Goal: Find specific page/section: Find specific page/section

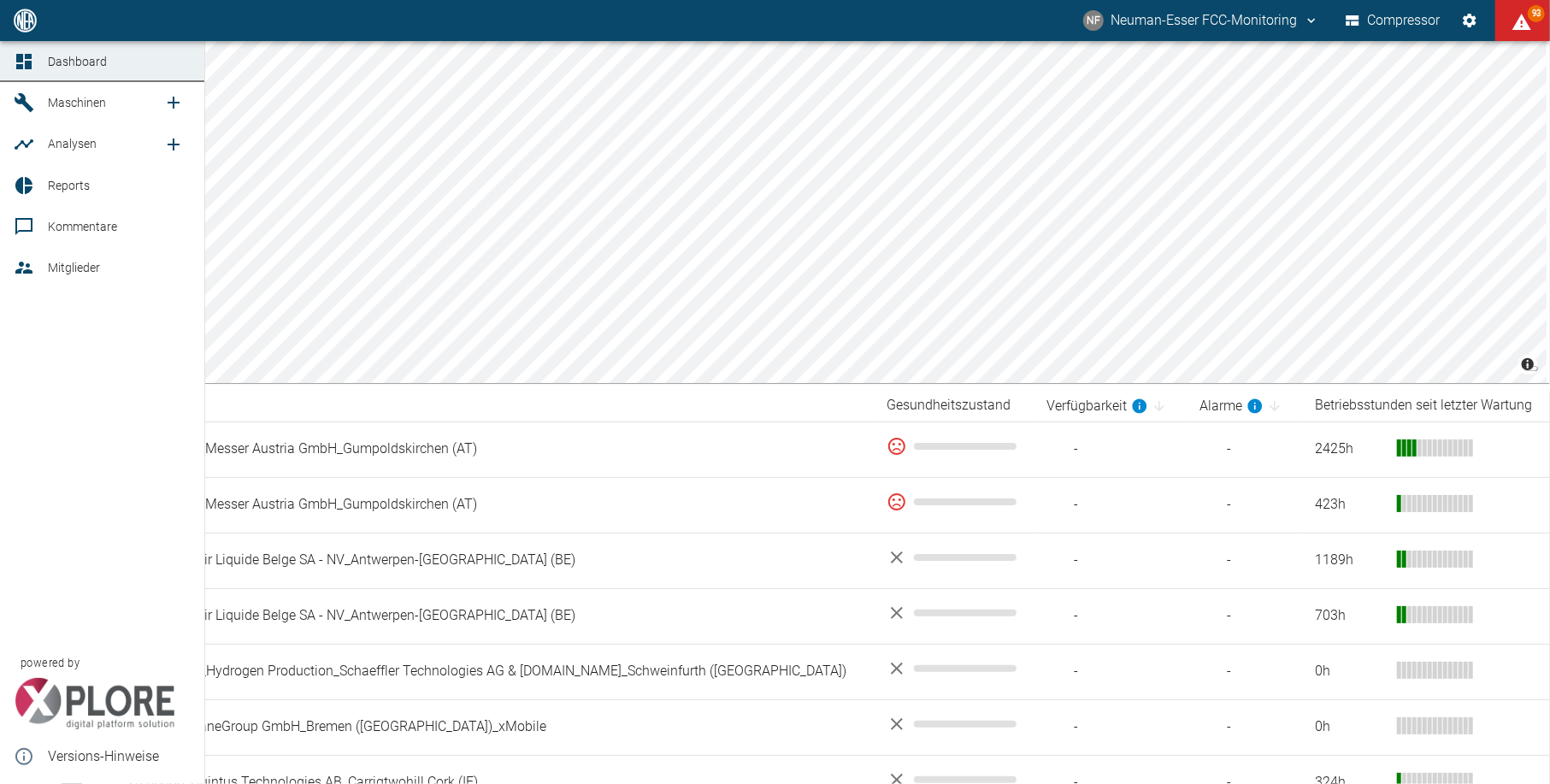
click at [24, 269] on icon at bounding box center [24, 268] width 21 height 21
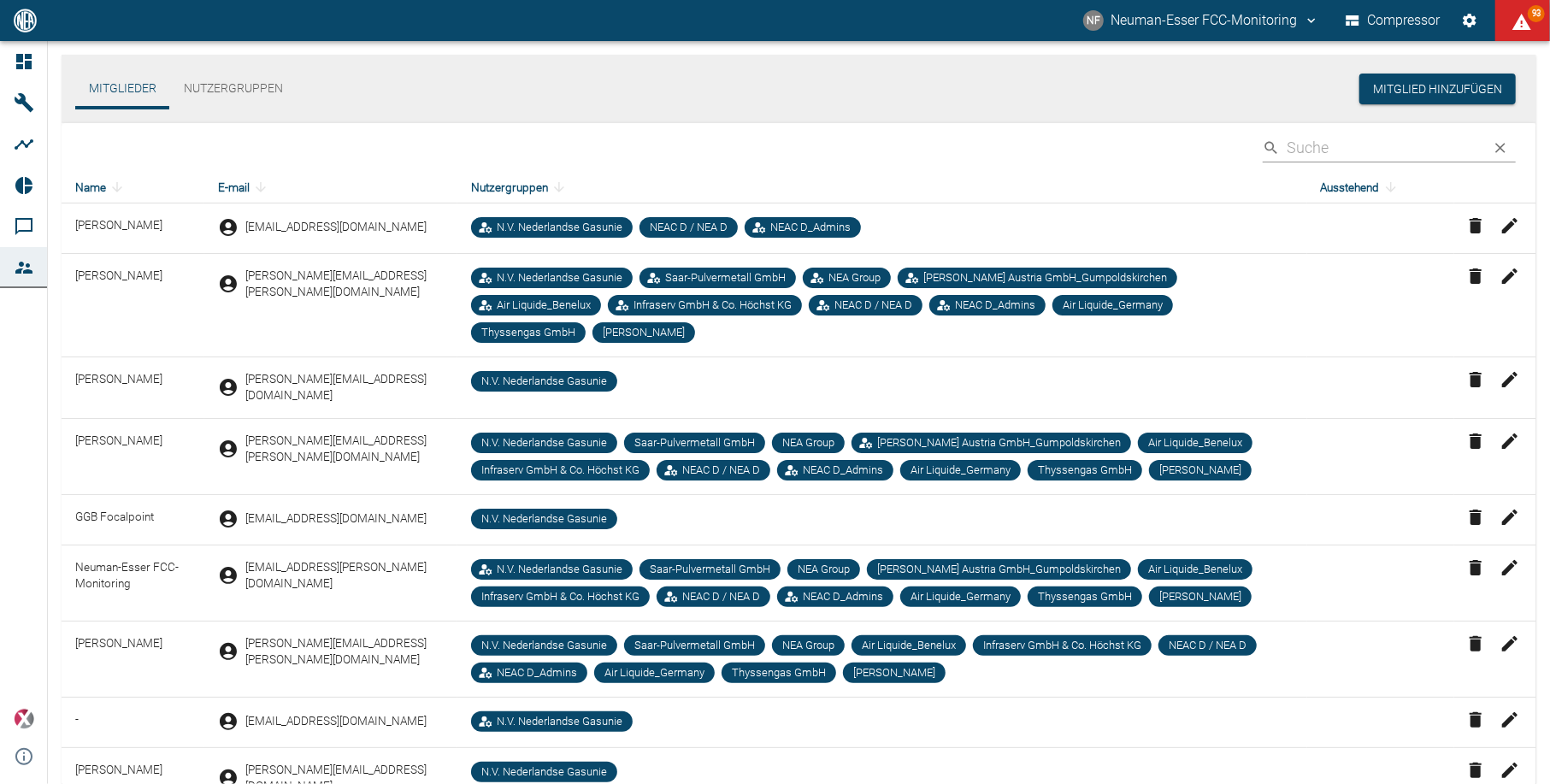
click at [1393, 135] on input "Search" at bounding box center [1383, 147] width 192 height 30
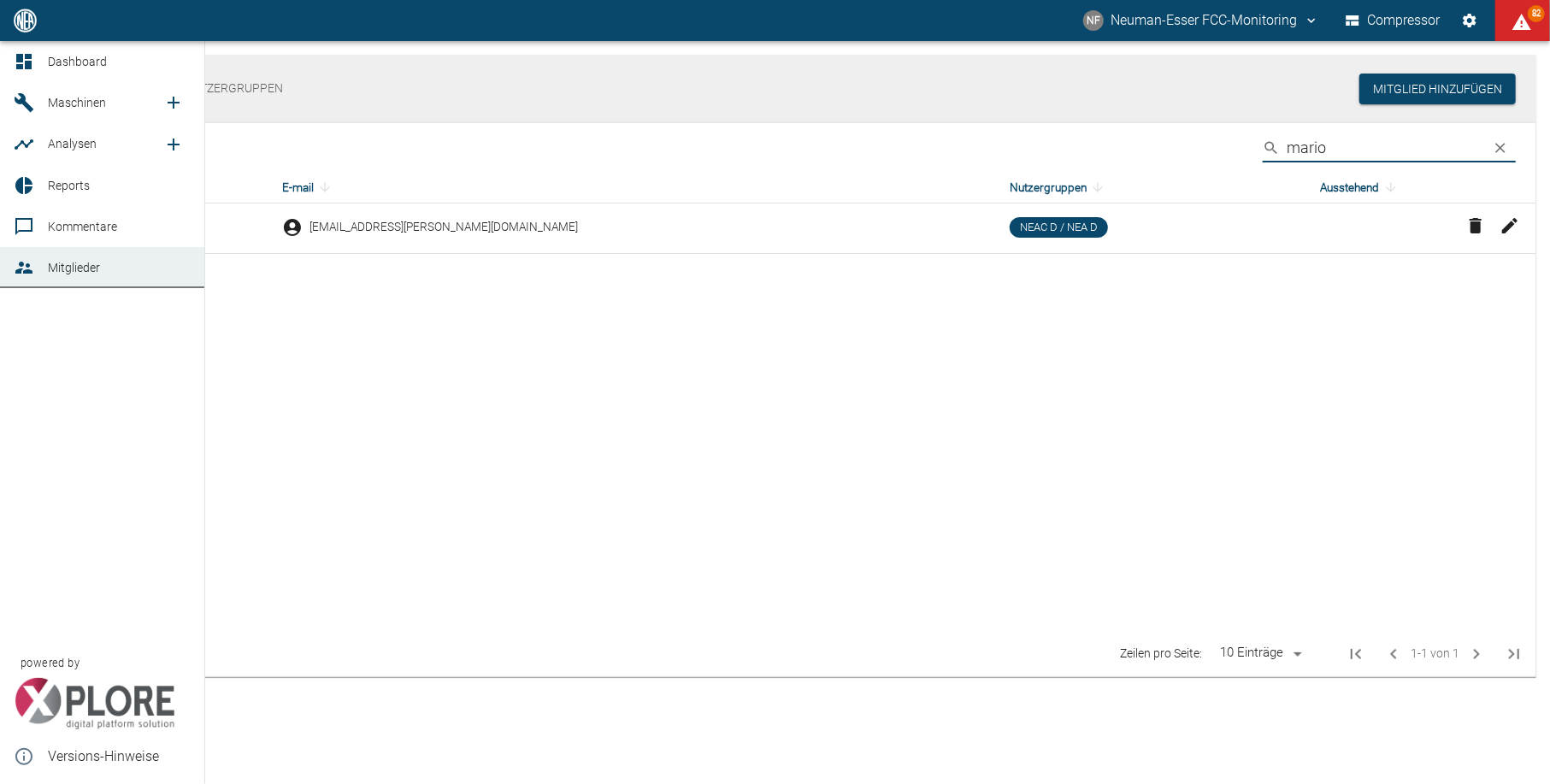
type input "mario"
click at [59, 272] on span "Mitglieder" at bounding box center [74, 268] width 52 height 14
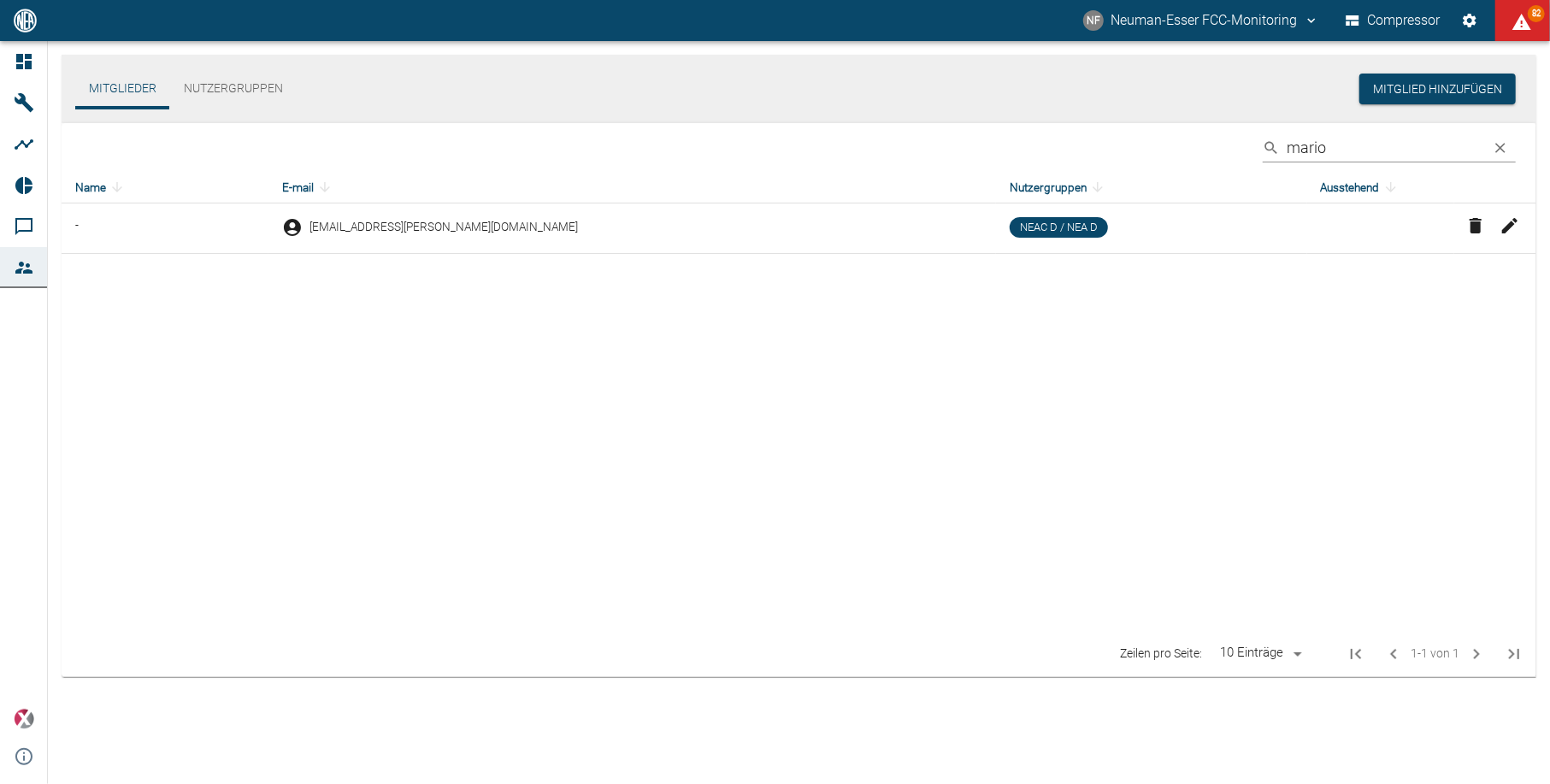
click at [638, 359] on table "Name E-mail Nutzergruppen Ausstehend - [PERSON_NAME][EMAIL_ADDRESS][PERSON_NAME…" at bounding box center [799, 401] width 1475 height 460
click at [1503, 146] on icon "clear" at bounding box center [1500, 148] width 17 height 17
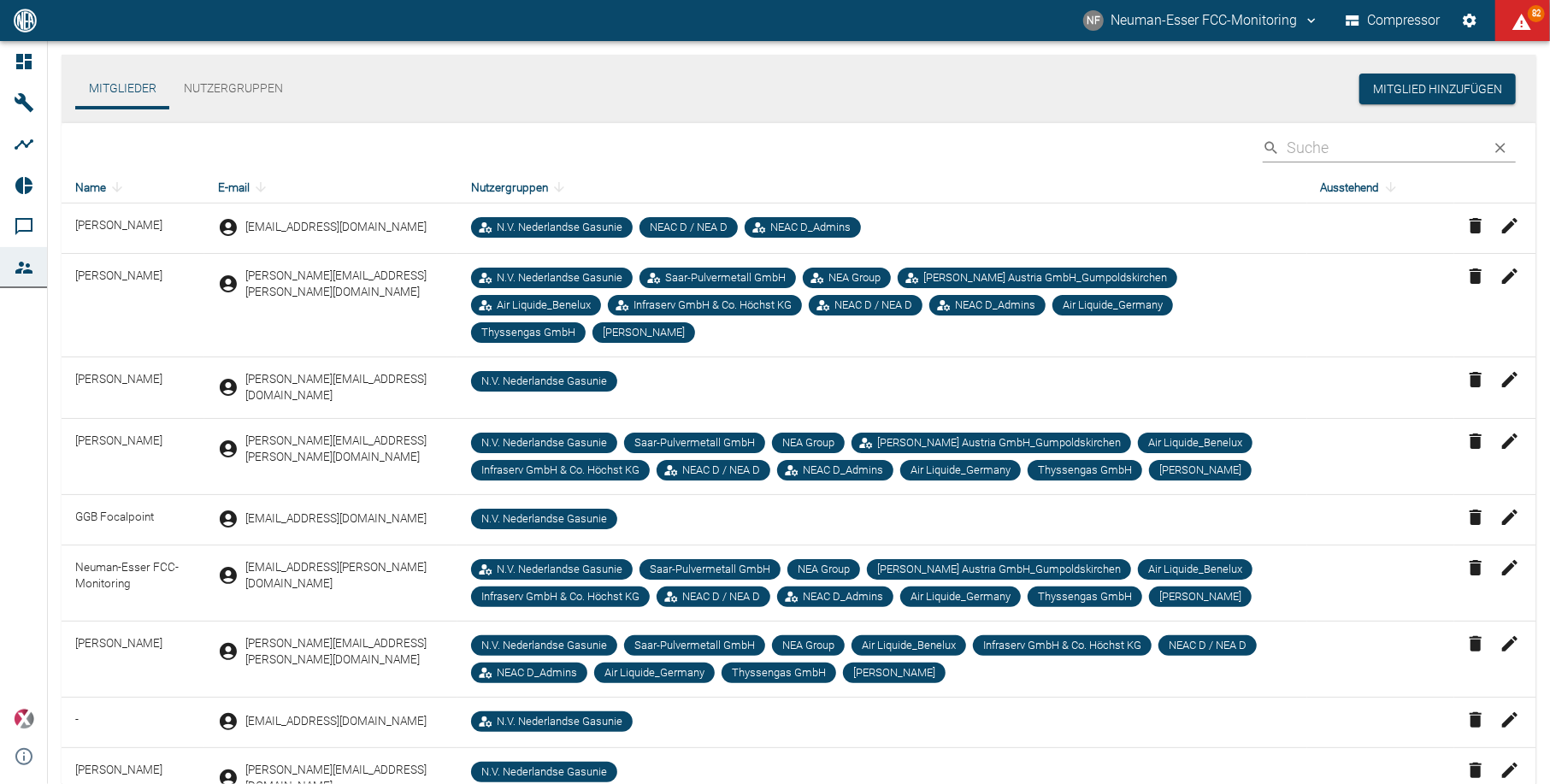
click at [1465, 144] on input "Search" at bounding box center [1383, 147] width 192 height 30
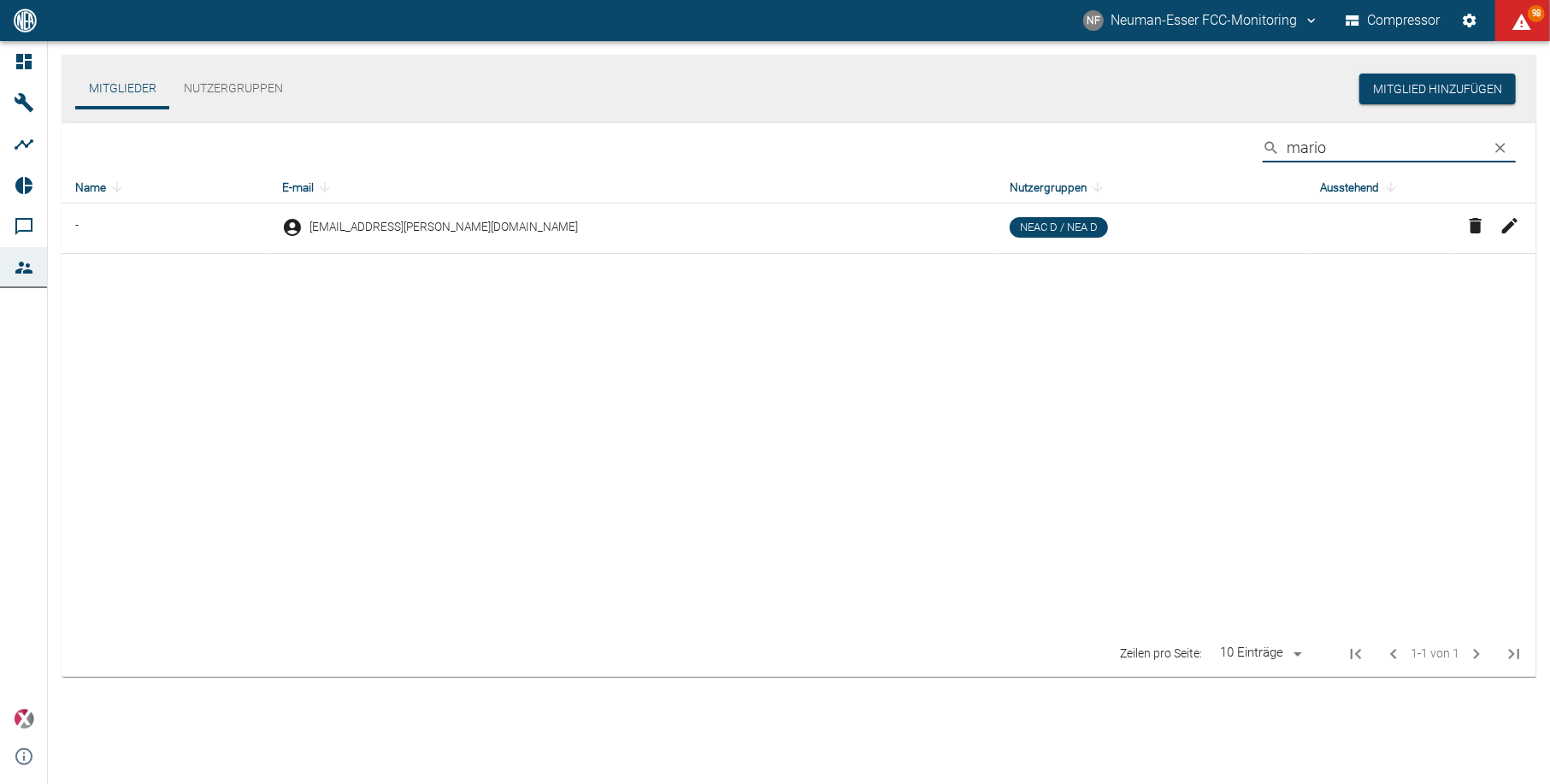
type input "mario"
click at [1503, 144] on icon "clear" at bounding box center [1500, 148] width 10 height 10
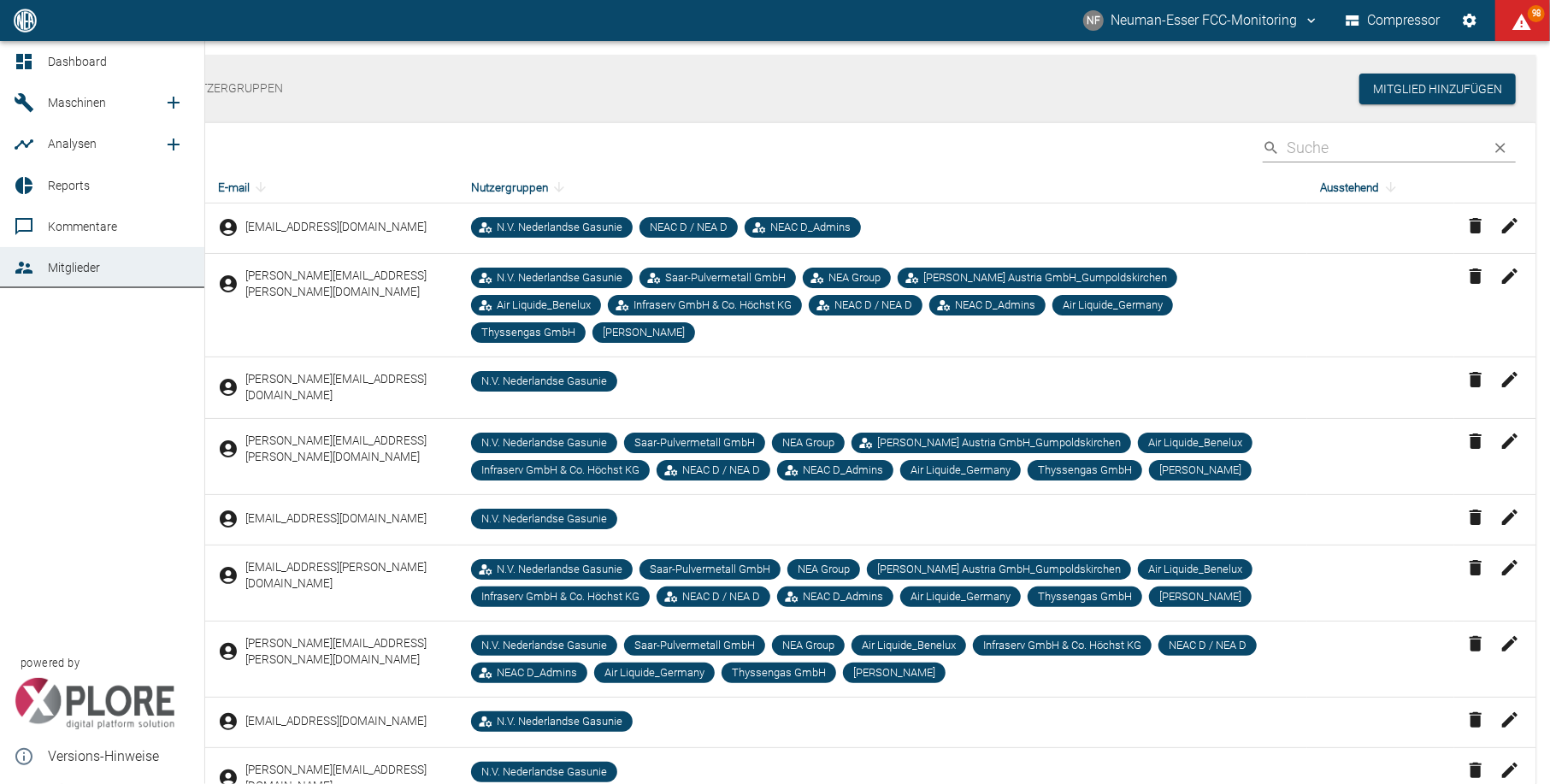
click at [31, 63] on icon at bounding box center [24, 62] width 15 height 15
